Goal: Task Accomplishment & Management: Complete application form

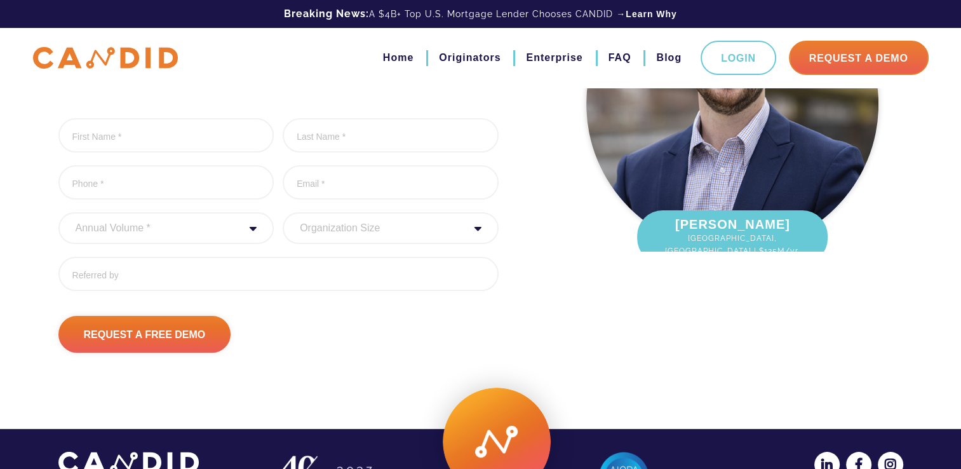
scroll to position [20, 0]
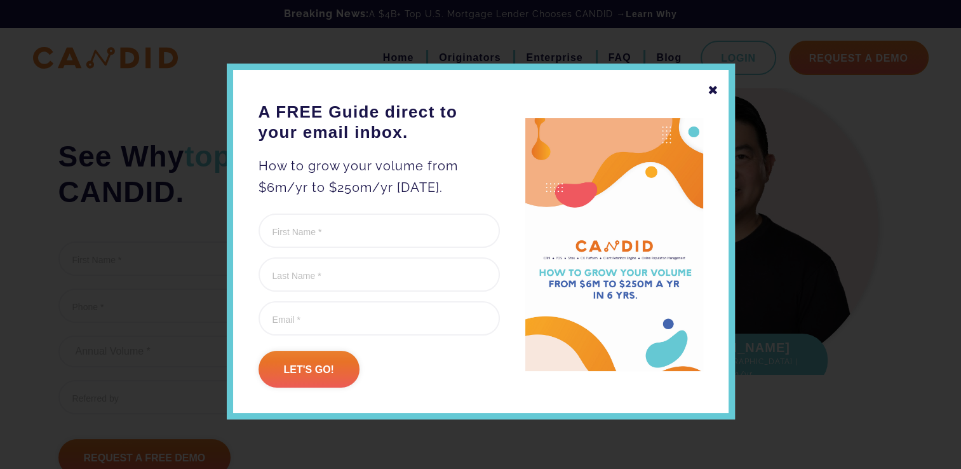
click at [709, 86] on div "✖" at bounding box center [713, 90] width 11 height 22
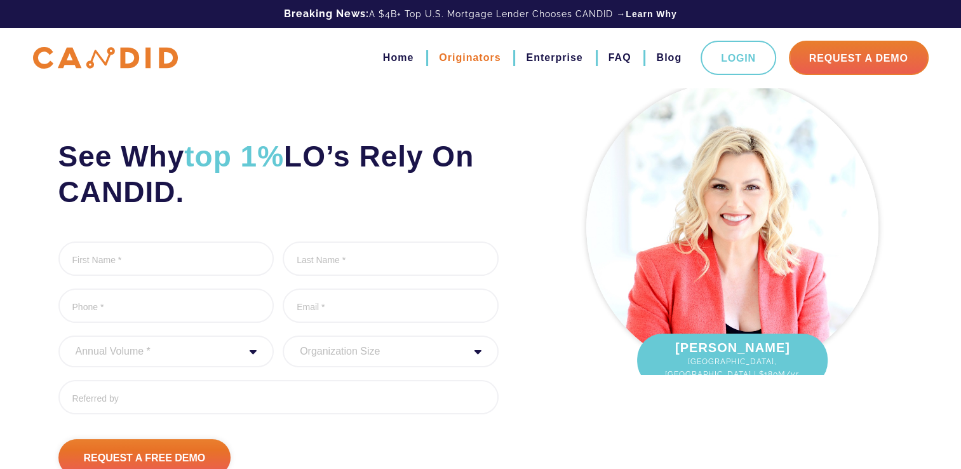
click at [465, 58] on link "Originators" at bounding box center [470, 58] width 62 height 22
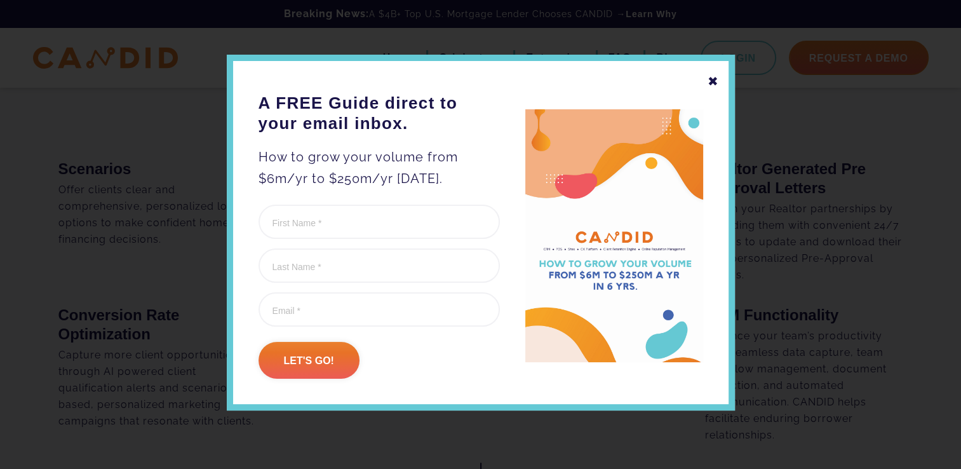
scroll to position [11, 0]
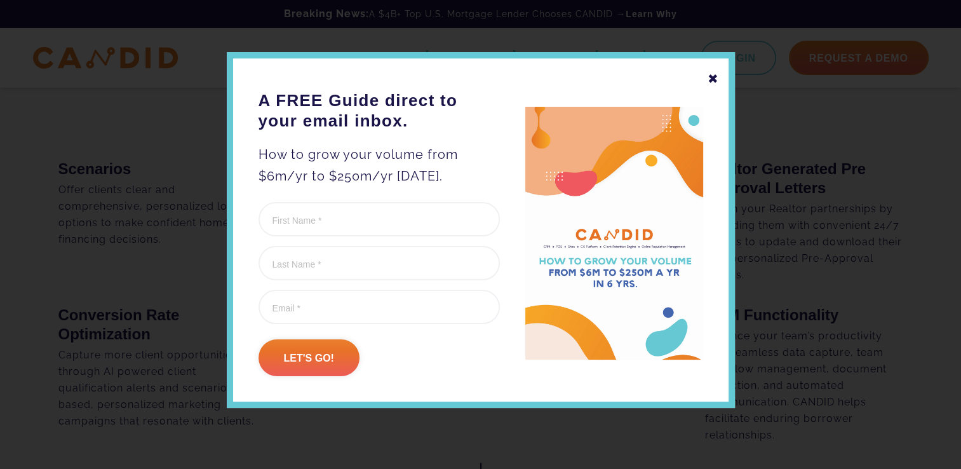
click at [708, 78] on div "✖" at bounding box center [713, 79] width 11 height 22
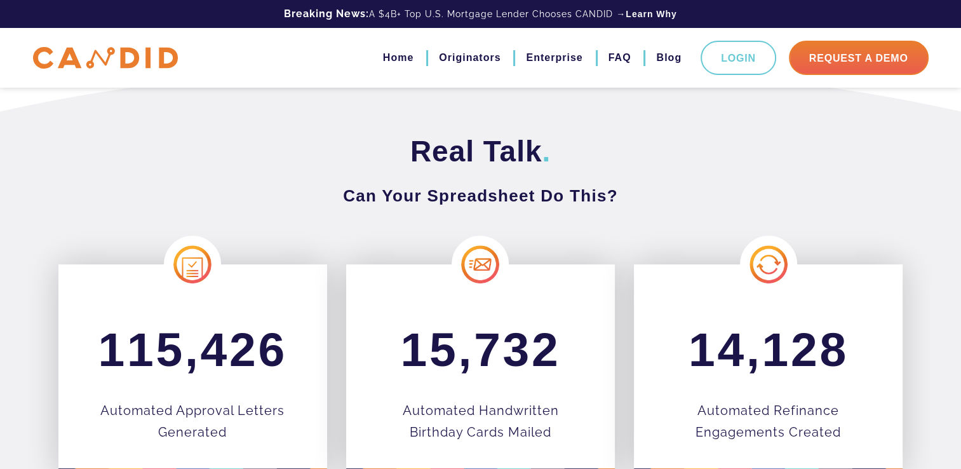
scroll to position [191, 0]
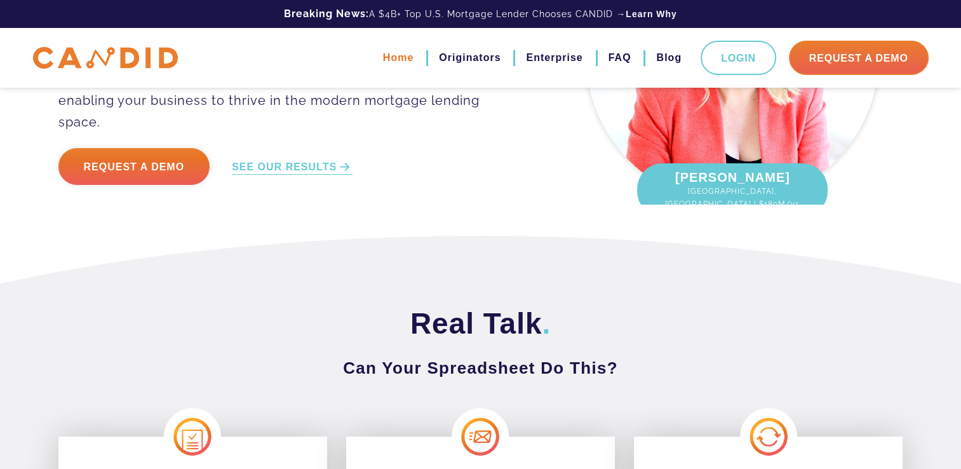
click at [389, 58] on link "Home" at bounding box center [398, 58] width 31 height 22
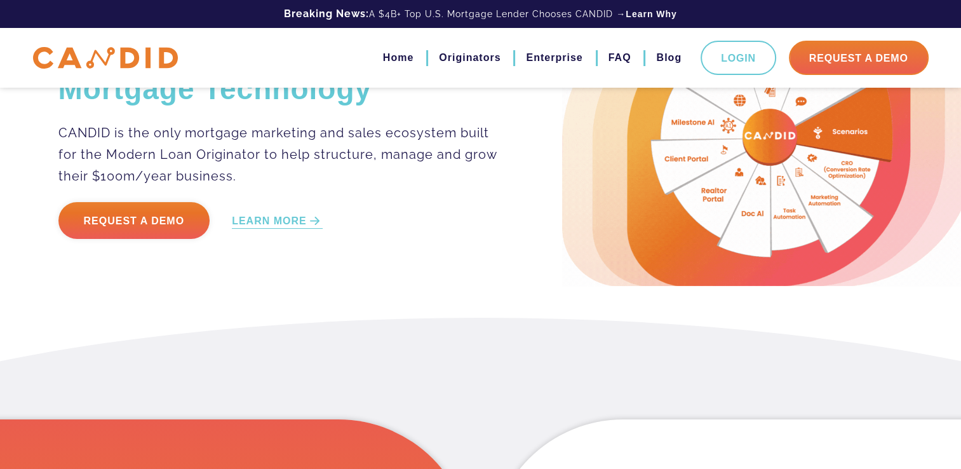
scroll to position [64, 0]
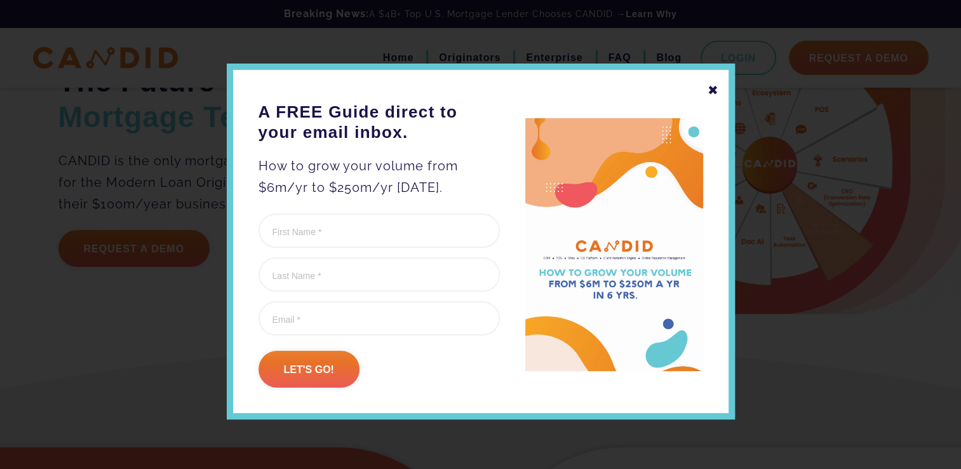
click at [711, 88] on div "✖" at bounding box center [713, 90] width 11 height 22
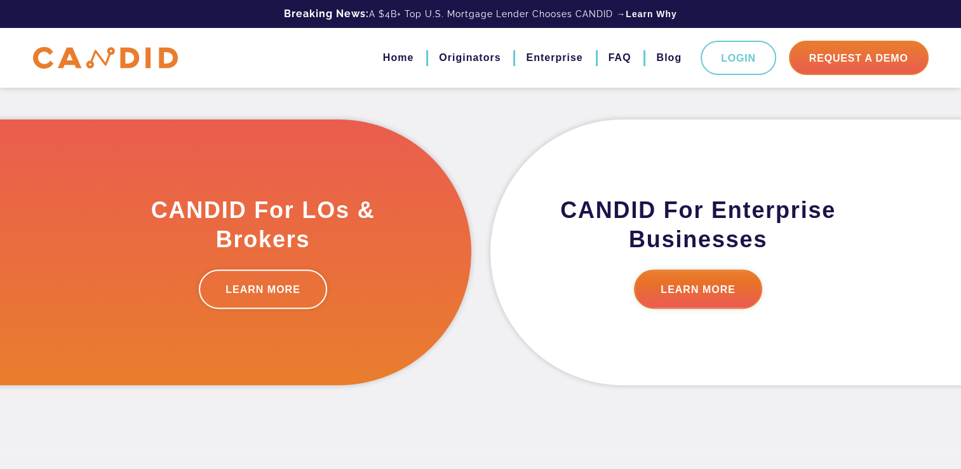
scroll to position [381, 0]
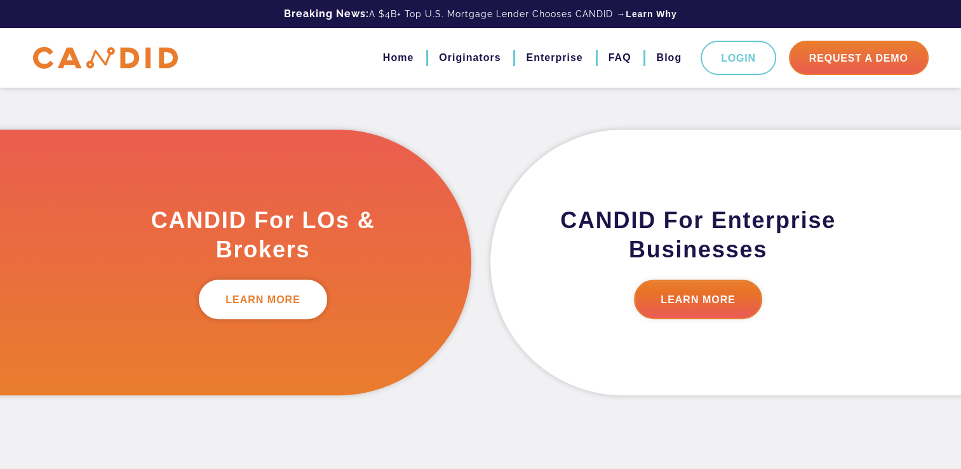
click at [268, 306] on link "LEARN MORE" at bounding box center [263, 299] width 128 height 39
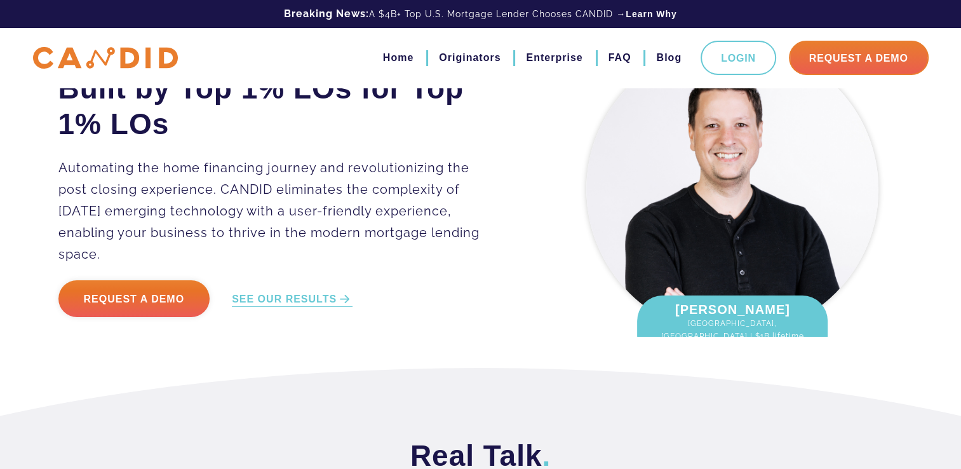
scroll to position [127, 0]
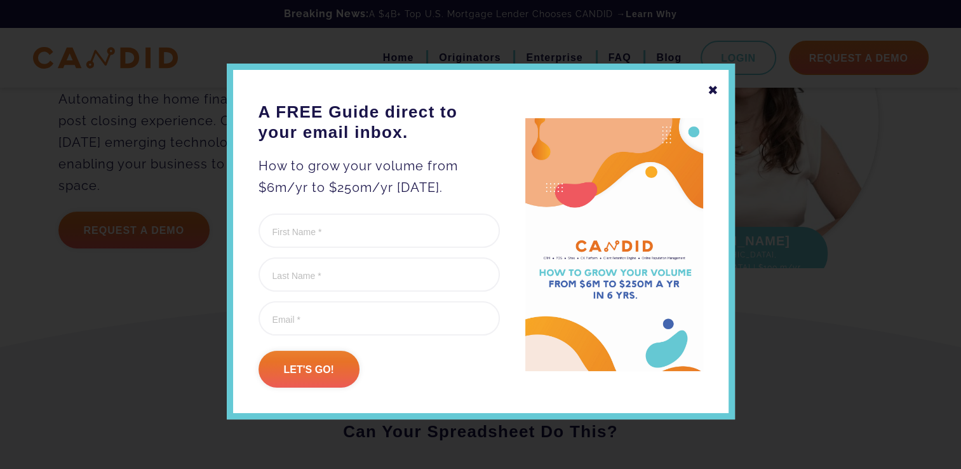
click at [709, 88] on div "✖" at bounding box center [713, 90] width 11 height 22
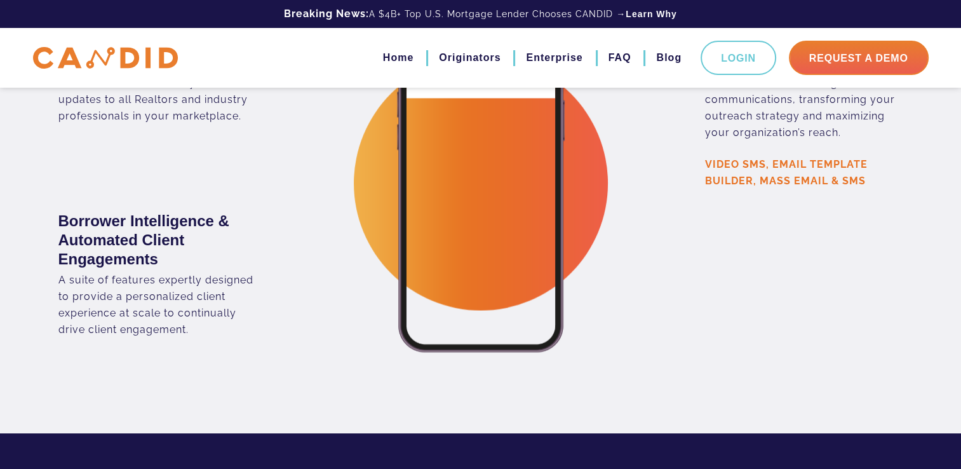
scroll to position [2478, 0]
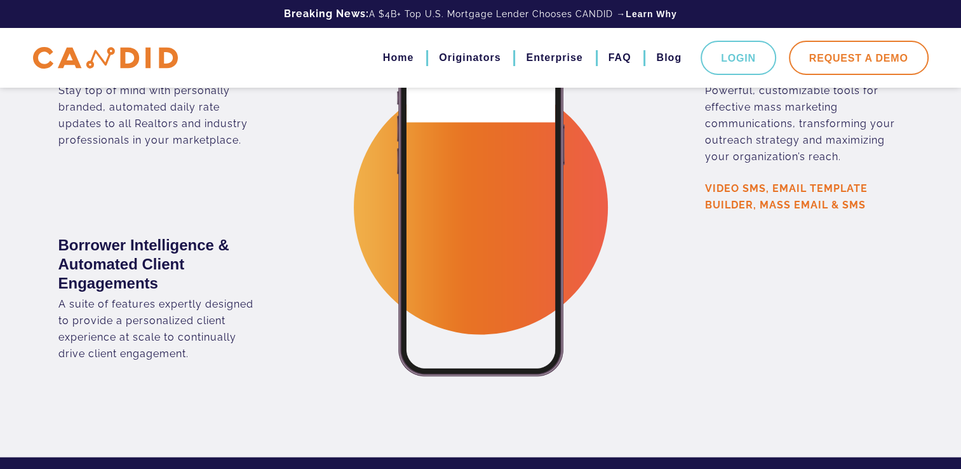
click at [857, 57] on link "Request A Demo" at bounding box center [859, 58] width 140 height 34
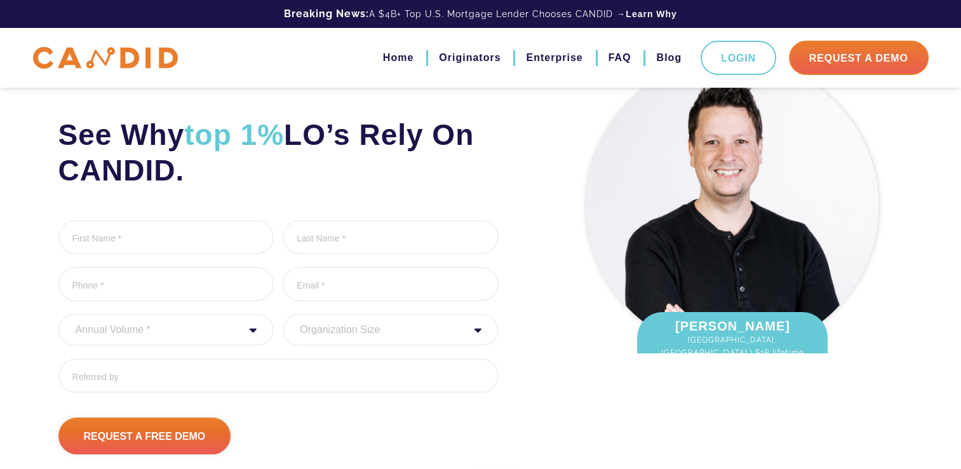
scroll to position [64, 0]
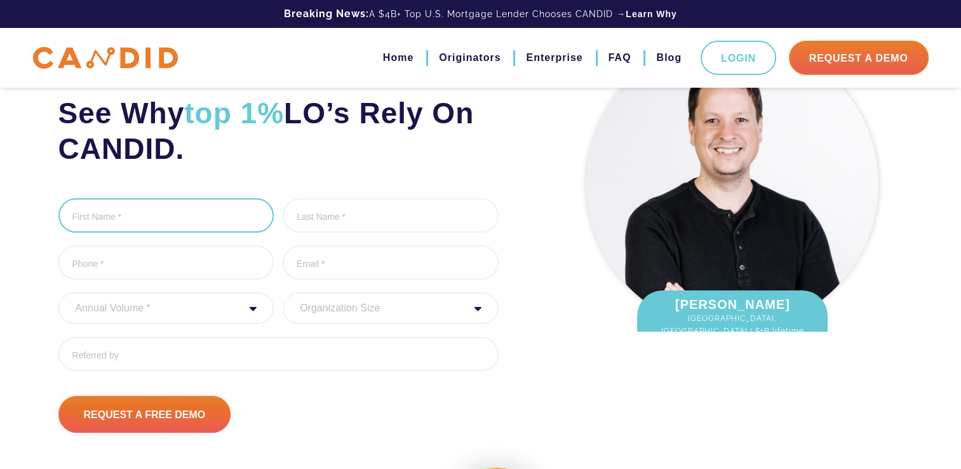
click at [195, 226] on input "First Name *" at bounding box center [166, 215] width 216 height 34
type input "[PERSON_NAME]"
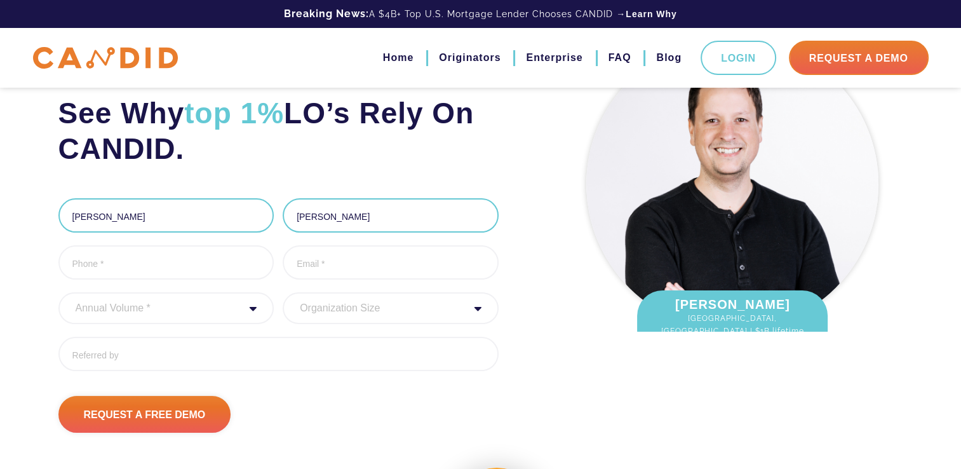
type input "2142962284"
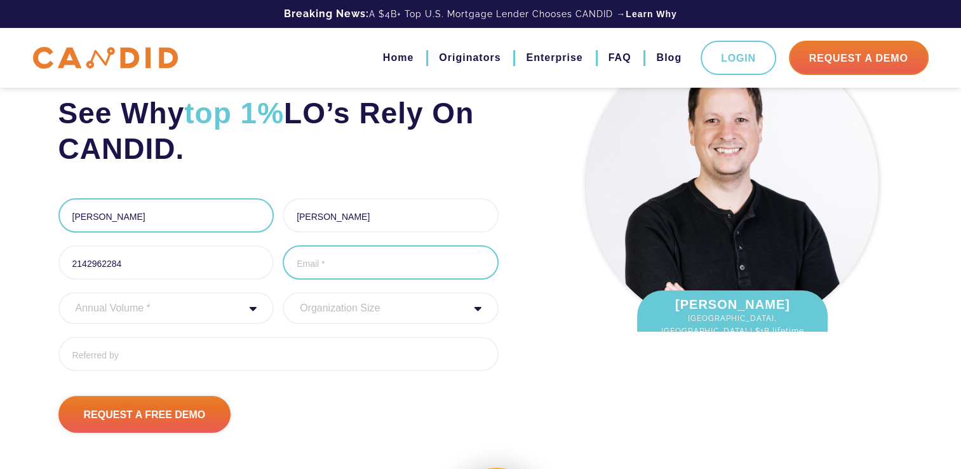
type input "[PERSON_NAME][EMAIL_ADDRESS][DOMAIN_NAME]"
type input "[PHONE_NUMBER]"
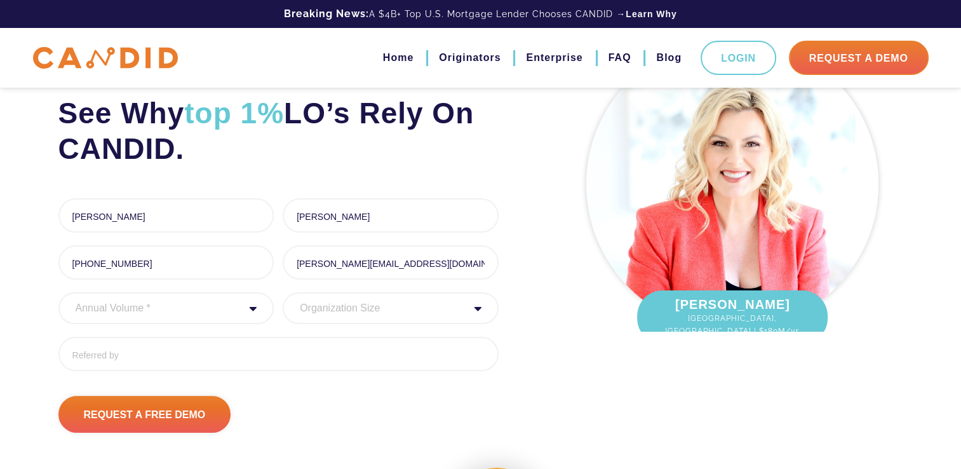
click at [184, 313] on select "Annual Volume * 0 to 25M 25M to 50M 50M to 75M 75M to 100M 100M to 150M 150M to…" at bounding box center [166, 308] width 216 height 32
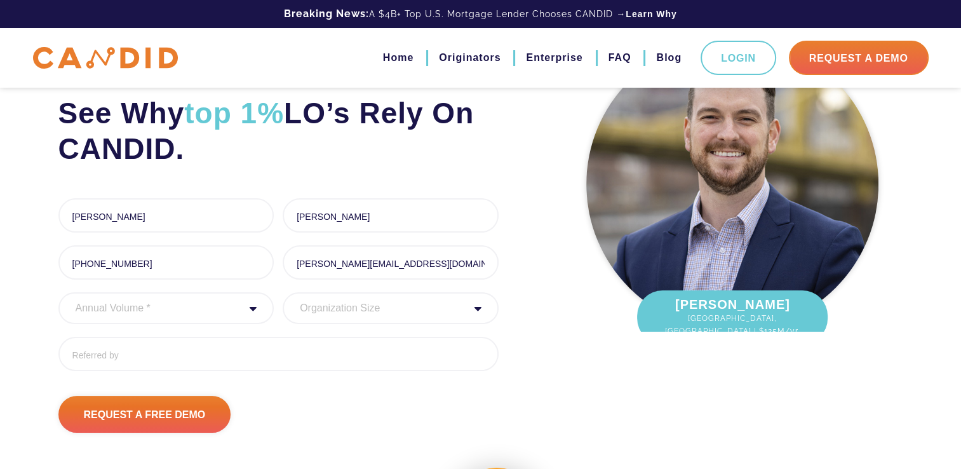
select select "150000000"
click at [58, 292] on select "Annual Volume * 0 to 25M 25M to 50M 50M to 75M 75M to 100M 100M to 150M 150M to…" at bounding box center [166, 308] width 216 height 32
click at [351, 303] on select "Organization Size 1 - 10 11 - 50 51 - 100 101 - 200 201 - 300 300 - 500 501+" at bounding box center [391, 308] width 216 height 32
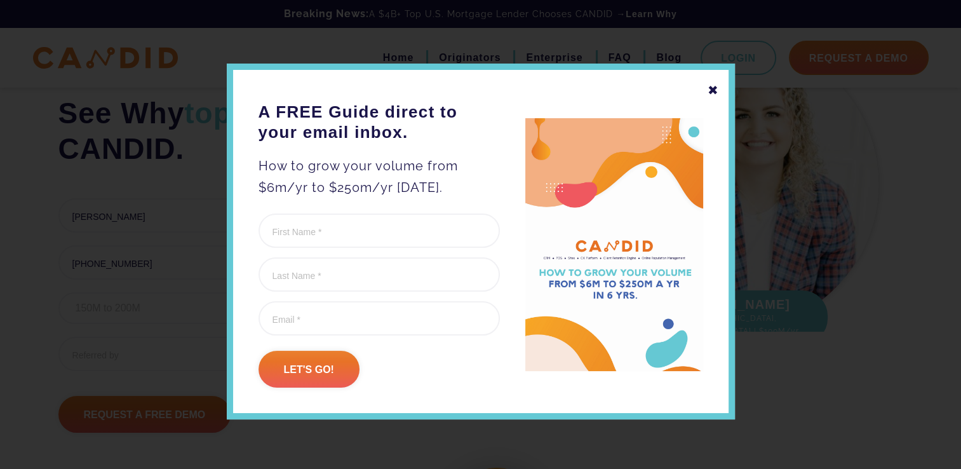
select select "1 - 10"
click at [283, 292] on select "Organization Size 1 - 10 11 - 50 51 - 100 101 - 200 201 - 300 300 - 500 501+" at bounding box center [391, 308] width 216 height 32
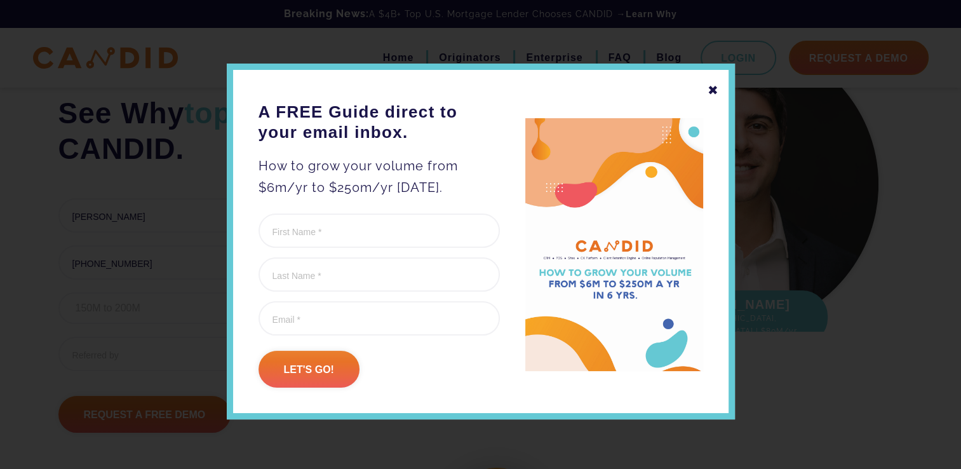
click at [708, 90] on div "✖" at bounding box center [713, 90] width 11 height 22
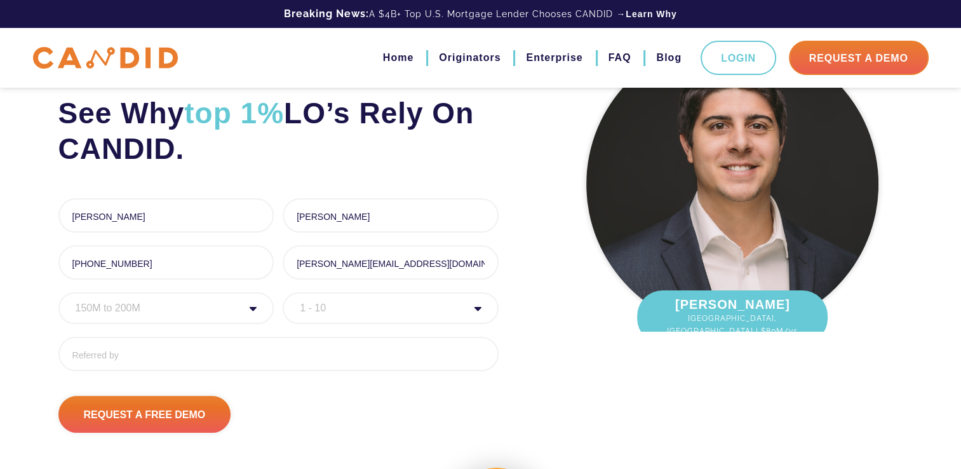
click at [407, 306] on select "Organization Size 1 - 10 11 - 50 51 - 100 101 - 200 201 - 300 300 - 500 501+" at bounding box center [391, 308] width 216 height 32
click at [224, 445] on div "See Why top 1% LO’s Rely On CANDID. First Name * [PERSON_NAME] 6 of 1000 max ch…" at bounding box center [480, 200] width 961 height 528
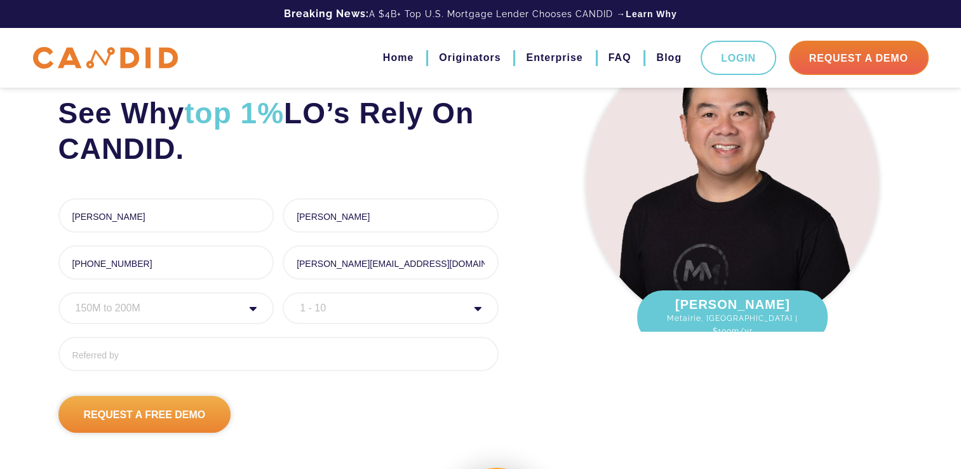
click at [212, 421] on input "Request A Free Demo" at bounding box center [144, 414] width 173 height 37
